Goal: Task Accomplishment & Management: Manage account settings

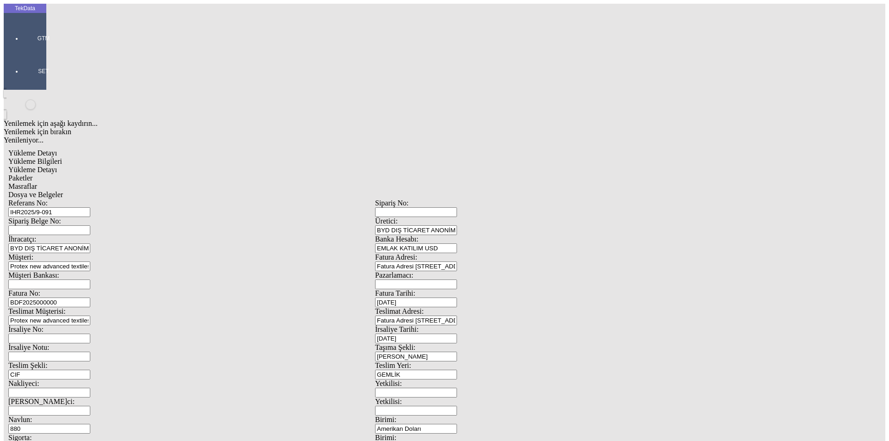
click at [157, 166] on div "Yükleme Detayı" at bounding box center [374, 170] width 733 height 8
type input "Amerikan Doları"
type input "2024/D1-02465"
drag, startPoint x: 150, startPoint y: 190, endPoint x: 72, endPoint y: 187, distance: 78.2
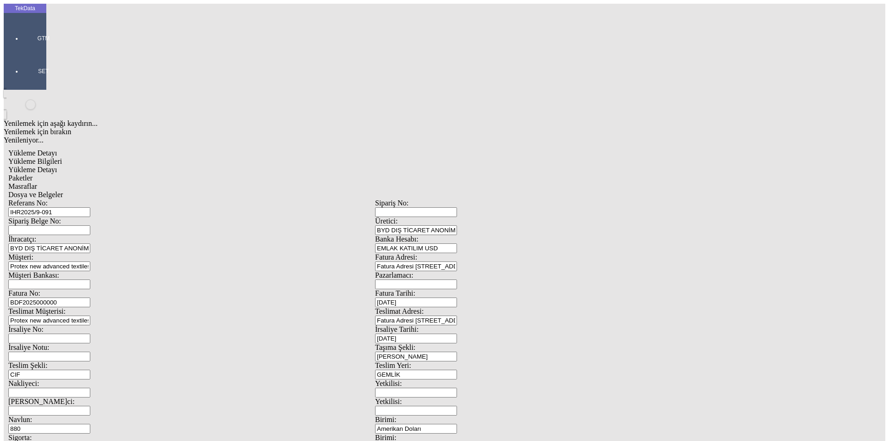
type input "24800"
drag, startPoint x: 166, startPoint y: 140, endPoint x: 27, endPoint y: 140, distance: 139.3
type input "24800"
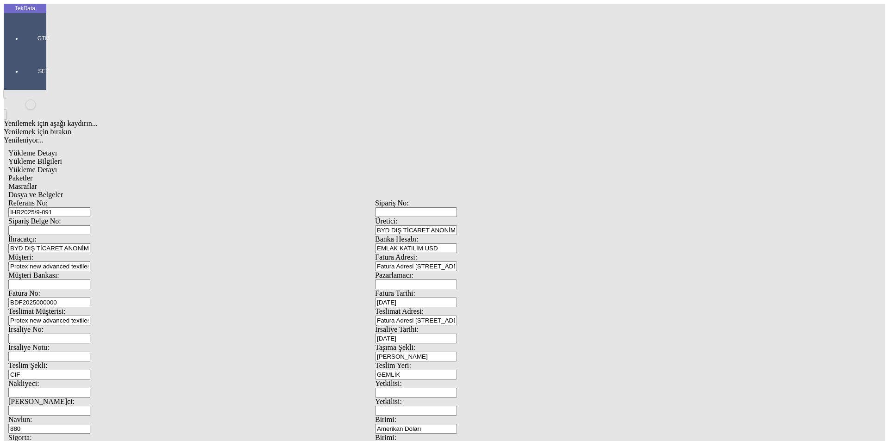
drag, startPoint x: 541, startPoint y: 174, endPoint x: 425, endPoint y: 183, distance: 116.1
drag, startPoint x: 573, startPoint y: 174, endPoint x: 437, endPoint y: 164, distance: 136.9
type input "2"
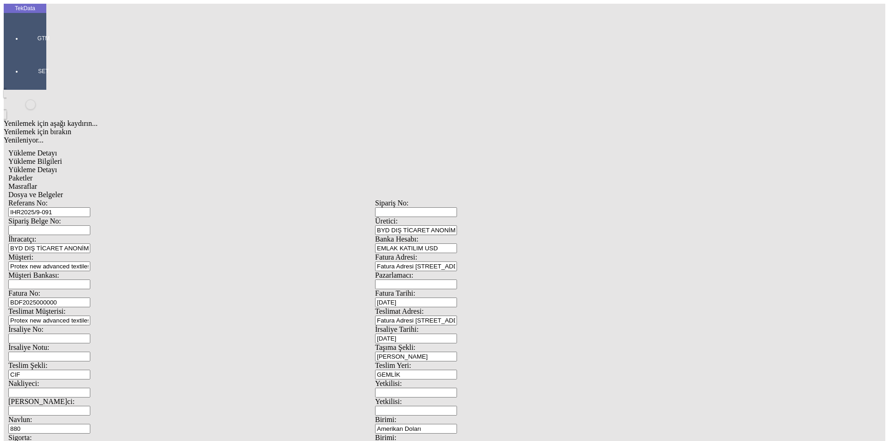
type input "24800"
click at [32, 174] on span "Paketler" at bounding box center [20, 178] width 24 height 8
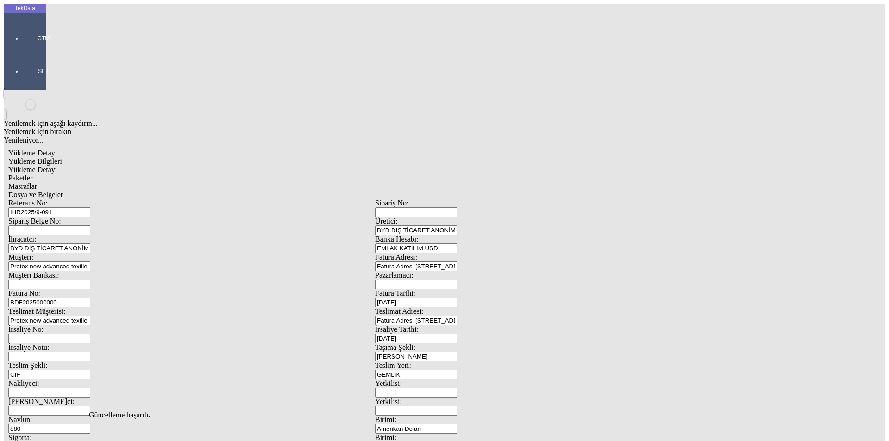
click at [63, 191] on span "Dosya ve Belgeler" at bounding box center [35, 195] width 55 height 8
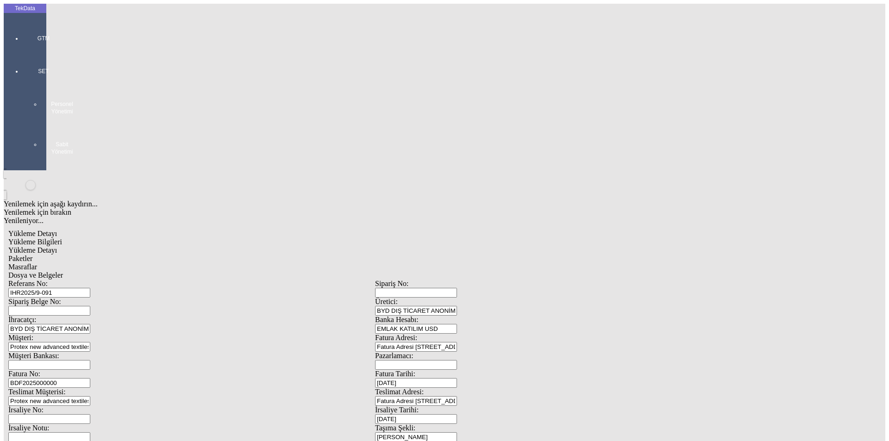
click at [63, 271] on span "Dosya ve Belgeler" at bounding box center [35, 275] width 55 height 8
